Goal: Task Accomplishment & Management: Manage account settings

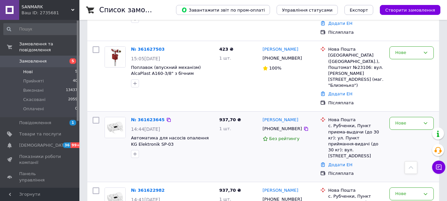
scroll to position [194, 0]
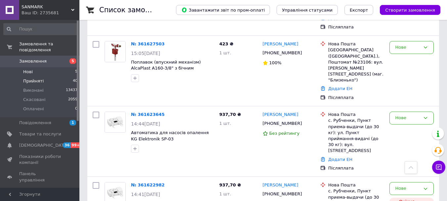
click at [35, 78] on span "Прийняті" at bounding box center [33, 81] width 21 height 6
click at [36, 67] on li "Нові 5" at bounding box center [40, 71] width 81 height 9
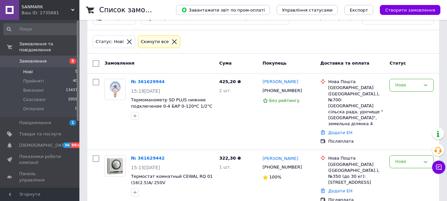
scroll to position [33, 0]
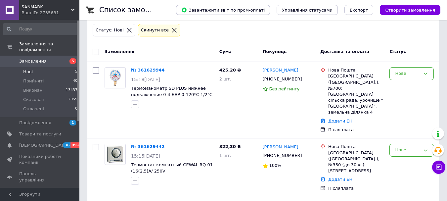
click at [28, 69] on span "Нові" at bounding box center [28, 72] width 10 height 6
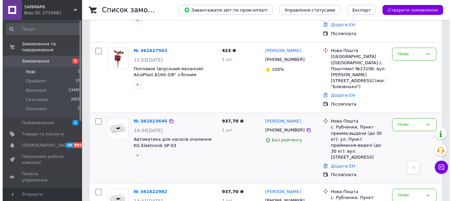
scroll to position [194, 0]
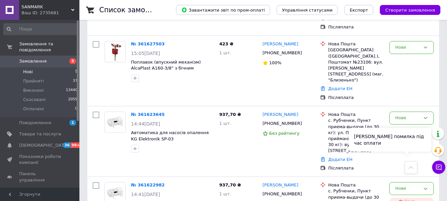
click at [406, 148] on div "Сталася помилка під час оплати" at bounding box center [390, 140] width 83 height 24
click at [404, 185] on div "Нове" at bounding box center [407, 188] width 25 height 7
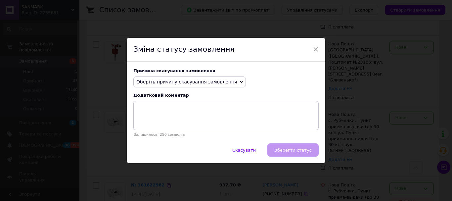
click at [168, 84] on span "Оберіть причину скасування замовлення" at bounding box center [186, 81] width 101 height 5
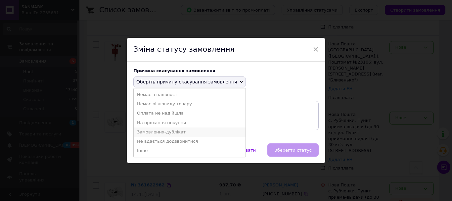
drag, startPoint x: 163, startPoint y: 133, endPoint x: 166, endPoint y: 131, distance: 4.1
click at [163, 133] on li "Замовлення-дублікат" at bounding box center [190, 131] width 112 height 9
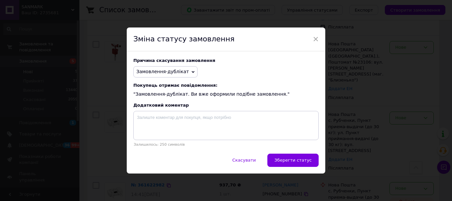
click at [293, 158] on button "Зберегти статус" at bounding box center [292, 160] width 51 height 13
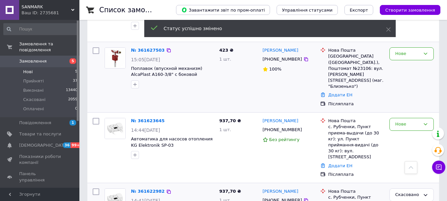
scroll to position [188, 0]
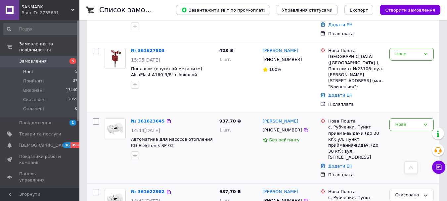
click at [109, 118] on img at bounding box center [115, 128] width 21 height 21
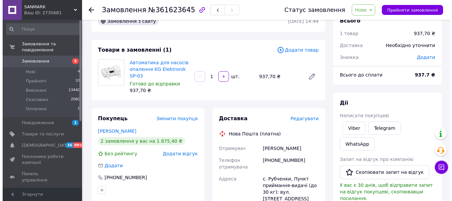
scroll to position [33, 0]
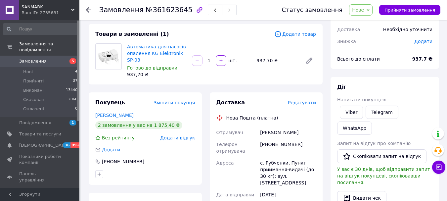
drag, startPoint x: 260, startPoint y: 131, endPoint x: 281, endPoint y: 154, distance: 30.9
click at [301, 135] on div "Шуть Валентина" at bounding box center [288, 132] width 59 height 12
copy div "Шуть Валентина"
click at [282, 146] on div "+380967407682" at bounding box center [288, 147] width 59 height 19
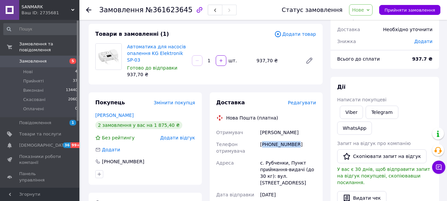
copy div "380967407682"
click at [306, 101] on span "Редагувати" at bounding box center [302, 102] width 28 height 5
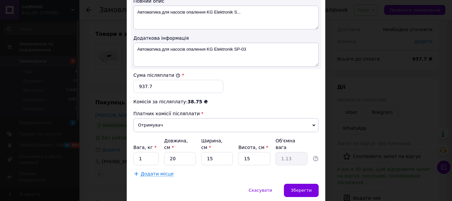
scroll to position [378, 0]
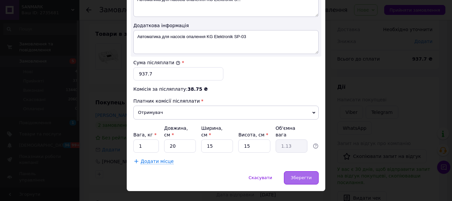
click at [297, 175] on span "Зберегти" at bounding box center [301, 177] width 21 height 5
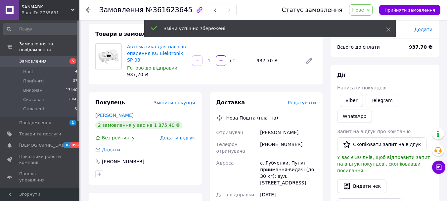
click at [304, 102] on span "Редагувати" at bounding box center [302, 102] width 28 height 5
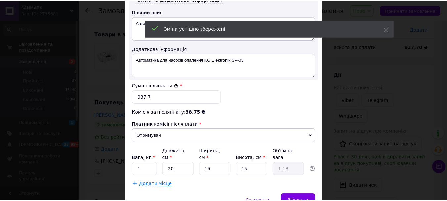
scroll to position [364, 0]
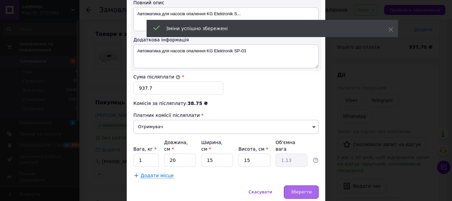
click at [303, 189] on span "Зберегти" at bounding box center [301, 191] width 21 height 5
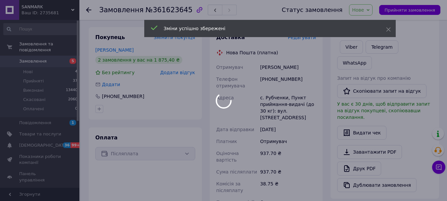
scroll to position [199, 0]
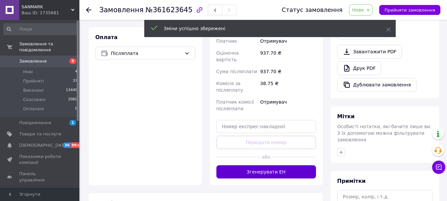
click at [274, 165] on button "Згенерувати ЕН" at bounding box center [266, 171] width 100 height 13
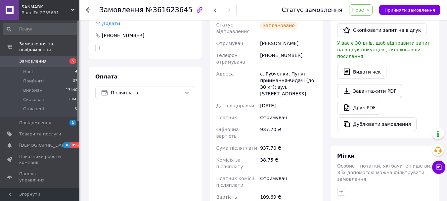
scroll to position [66, 0]
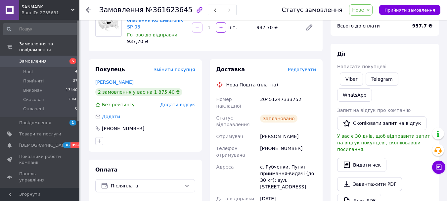
click at [275, 98] on div "20451247333752" at bounding box center [288, 102] width 59 height 19
copy div "20451247333752"
click at [364, 12] on span "Нове" at bounding box center [358, 9] width 12 height 5
click at [369, 29] on li "Виконано" at bounding box center [364, 33] width 30 height 10
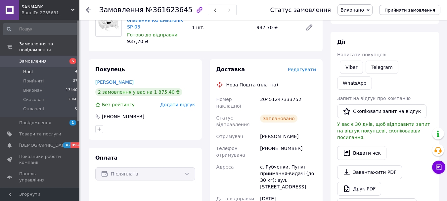
click at [38, 67] on li "Нові 4" at bounding box center [40, 71] width 81 height 9
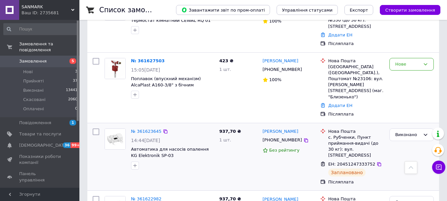
scroll to position [165, 0]
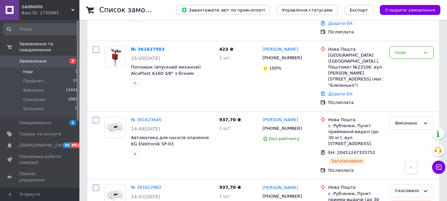
click at [31, 69] on span "Нові" at bounding box center [28, 72] width 10 height 6
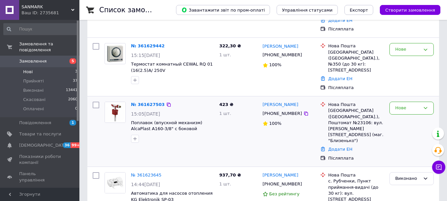
scroll to position [139, 0]
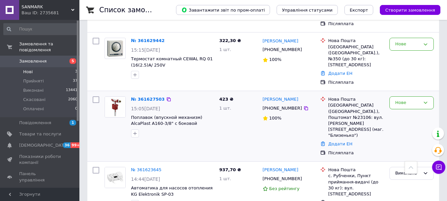
click at [117, 97] on img at bounding box center [115, 107] width 21 height 21
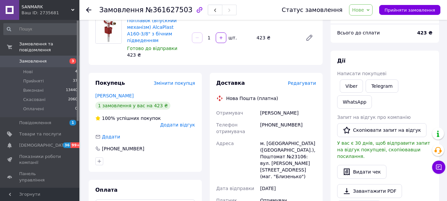
scroll to position [66, 0]
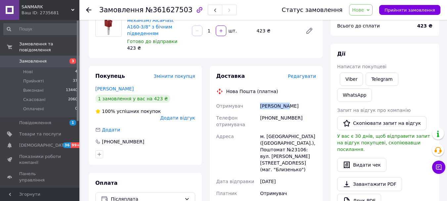
drag, startPoint x: 278, startPoint y: 95, endPoint x: 304, endPoint y: 92, distance: 26.3
click at [304, 92] on div "Доставка Редагувати Нова Пошта (платна) Отримувач Гайдаш Зоя Телефон отримувача…" at bounding box center [266, 201] width 100 height 258
copy div "Отримувач Гайдаш Зоя"
click at [276, 112] on div "[PHONE_NUMBER]" at bounding box center [288, 121] width 59 height 19
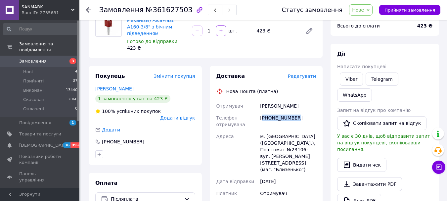
copy div "380934252623"
drag, startPoint x: 295, startPoint y: 135, endPoint x: 302, endPoint y: 134, distance: 7.3
click at [302, 134] on div "м. Львів (Львівська обл.), Поштомат №23106: вул. Мечнікова, 16е (маг. "Близеньк…" at bounding box center [288, 152] width 59 height 45
click at [303, 73] on span "Редагувати" at bounding box center [302, 75] width 28 height 5
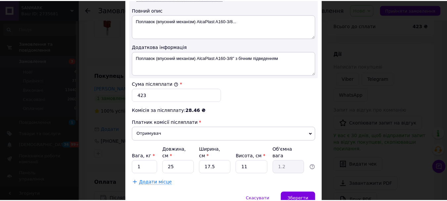
scroll to position [378, 0]
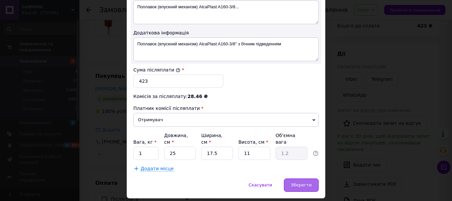
click at [300, 182] on span "Зберегти" at bounding box center [301, 184] width 21 height 5
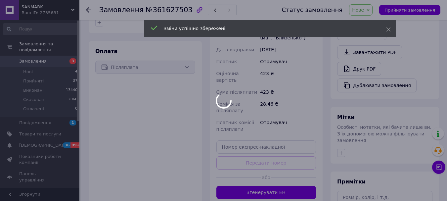
scroll to position [199, 0]
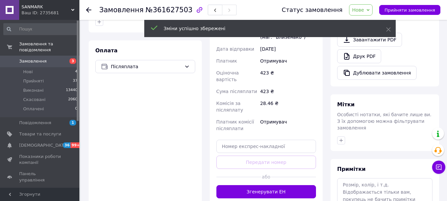
click at [284, 185] on button "Згенерувати ЕН" at bounding box center [266, 191] width 100 height 13
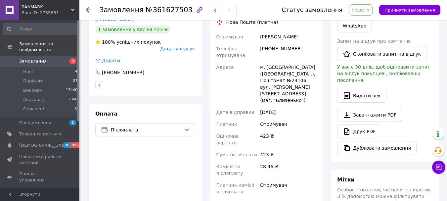
scroll to position [99, 0]
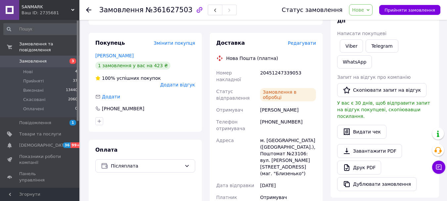
click at [273, 67] on div "20451247339053" at bounding box center [288, 76] width 59 height 19
copy div "20451247339053"
drag, startPoint x: 375, startPoint y: 2, endPoint x: 370, endPoint y: 9, distance: 8.0
click at [375, 3] on div "Статус замовлення Нове Прийнято Виконано Скасовано Оплачено Прийняти замовлення" at bounding box center [355, 10] width 172 height 20
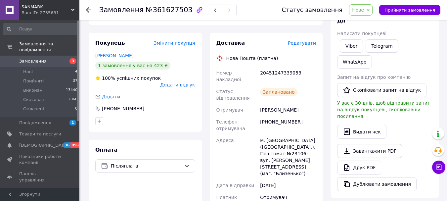
click at [364, 10] on span "Нове" at bounding box center [358, 9] width 12 height 5
click at [370, 32] on li "Виконано" at bounding box center [364, 33] width 30 height 10
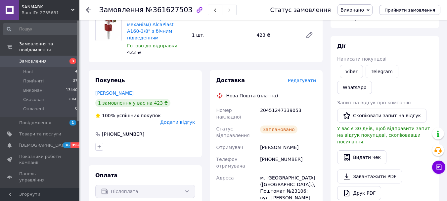
scroll to position [0, 0]
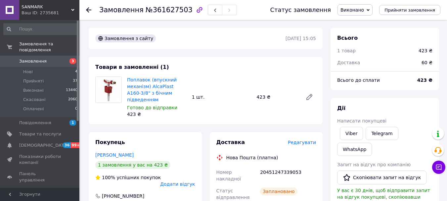
click at [279, 166] on div "20451247339053" at bounding box center [288, 175] width 59 height 19
copy div "20451247339053"
click at [48, 67] on li "Нові 4" at bounding box center [40, 71] width 81 height 9
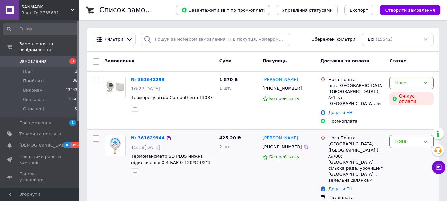
click at [113, 135] on img at bounding box center [115, 145] width 21 height 21
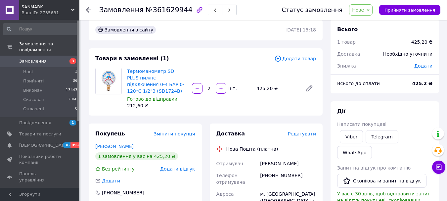
scroll to position [33, 0]
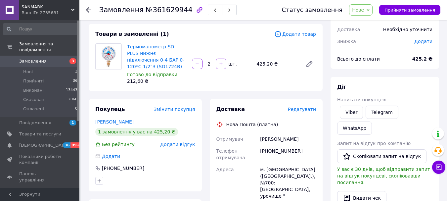
drag, startPoint x: 263, startPoint y: 137, endPoint x: 301, endPoint y: 142, distance: 38.8
click at [302, 141] on div "[PERSON_NAME]" at bounding box center [288, 139] width 59 height 12
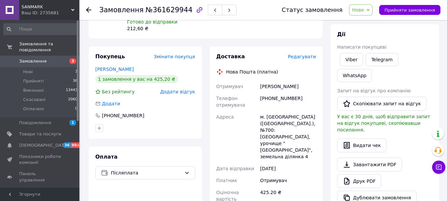
scroll to position [99, 0]
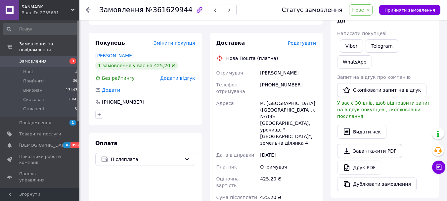
click at [270, 85] on div "[PHONE_NUMBER]" at bounding box center [288, 88] width 59 height 19
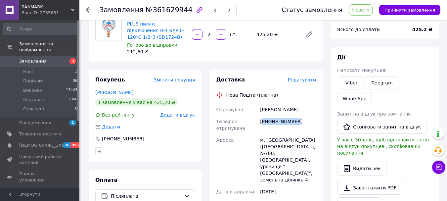
scroll to position [0, 0]
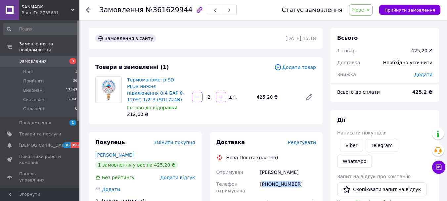
copy div "380639769330"
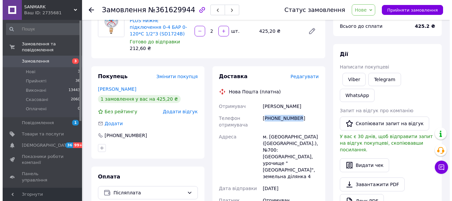
scroll to position [66, 0]
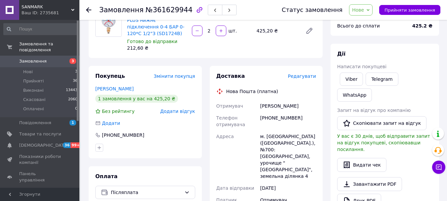
click at [305, 79] on span "Редагувати" at bounding box center [302, 75] width 28 height 5
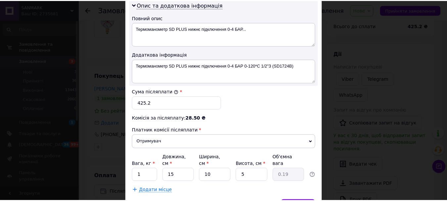
scroll to position [364, 0]
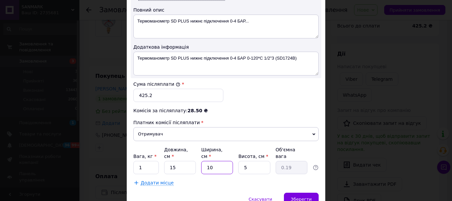
drag, startPoint x: 210, startPoint y: 149, endPoint x: 197, endPoint y: 150, distance: 14.0
click at [197, 150] on div "Вага, кг * 1 Довжина, см * 15 Ширина, см * 10 Висота, см * 5 Об'ємна вага 0.19" at bounding box center [225, 160] width 185 height 28
type input "1"
type input "0.1"
type input "15"
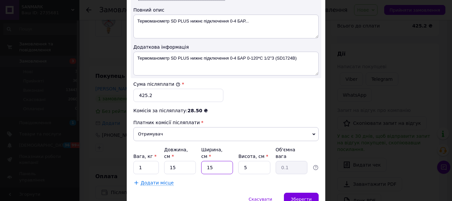
type input "0.28"
type input "15"
click at [233, 147] on div "Вага, кг * 1 Довжина, см * 15 Ширина, см * 15 Висота, см * 5 Об'ємна вага 0.28" at bounding box center [225, 160] width 185 height 28
type input "1"
type input "0.1"
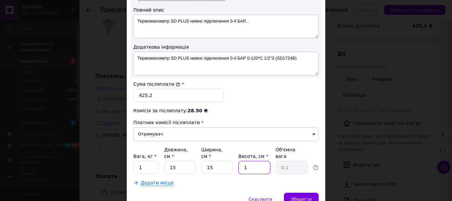
type input "15"
type input "0.84"
type input "15"
click at [305, 197] on span "Зберегти" at bounding box center [301, 199] width 21 height 5
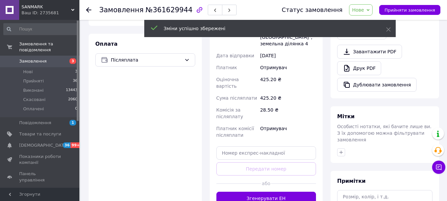
click at [279, 192] on button "Згенерувати ЕН" at bounding box center [266, 198] width 100 height 13
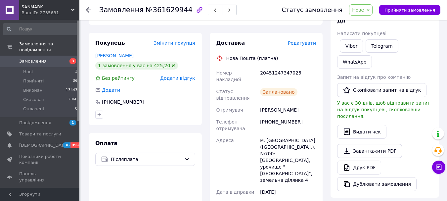
scroll to position [0, 0]
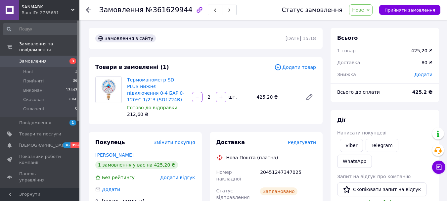
click at [276, 169] on div "20451247347025" at bounding box center [288, 175] width 59 height 19
copy div "20451247347025"
click at [365, 4] on div "Статус замовлення Нове Прийнято Виконано Скасовано Оплачено Прийняти замовлення" at bounding box center [355, 10] width 172 height 20
click at [364, 9] on span "Нове" at bounding box center [358, 9] width 12 height 5
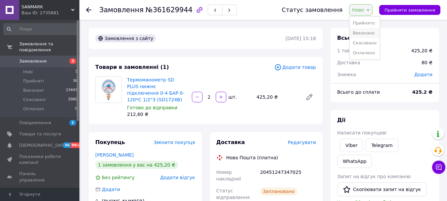
click at [372, 36] on li "Виконано" at bounding box center [364, 33] width 30 height 10
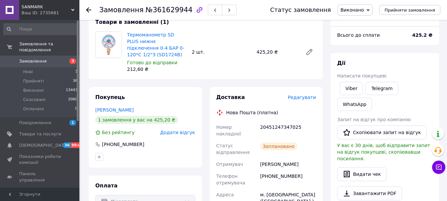
scroll to position [66, 0]
